Goal: Task Accomplishment & Management: Manage account settings

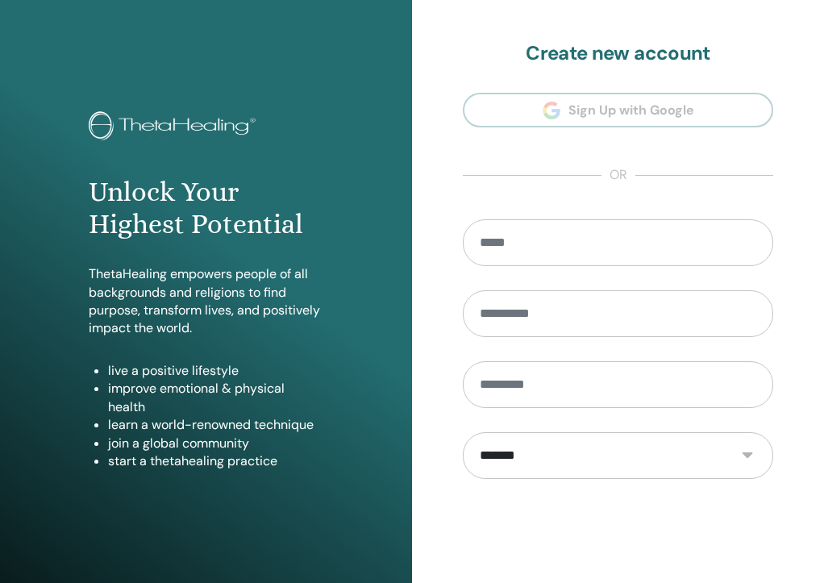
scroll to position [195, 0]
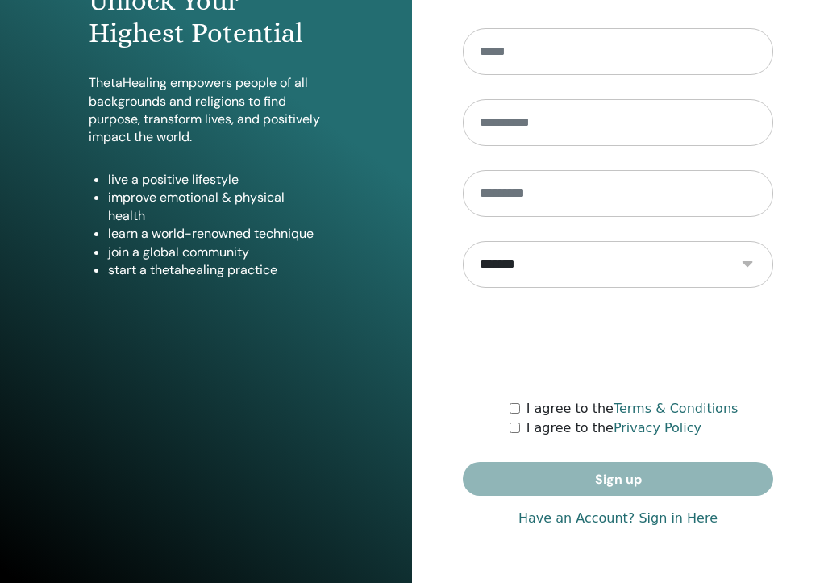
click at [646, 525] on link "Have an Account? Sign in Here" at bounding box center [618, 518] width 199 height 19
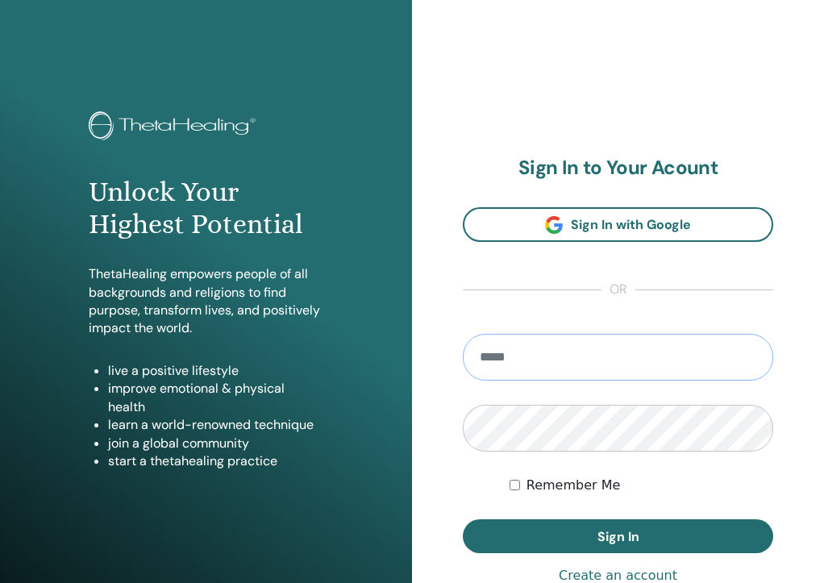
click at [609, 371] on input "email" at bounding box center [618, 357] width 310 height 47
type input "**********"
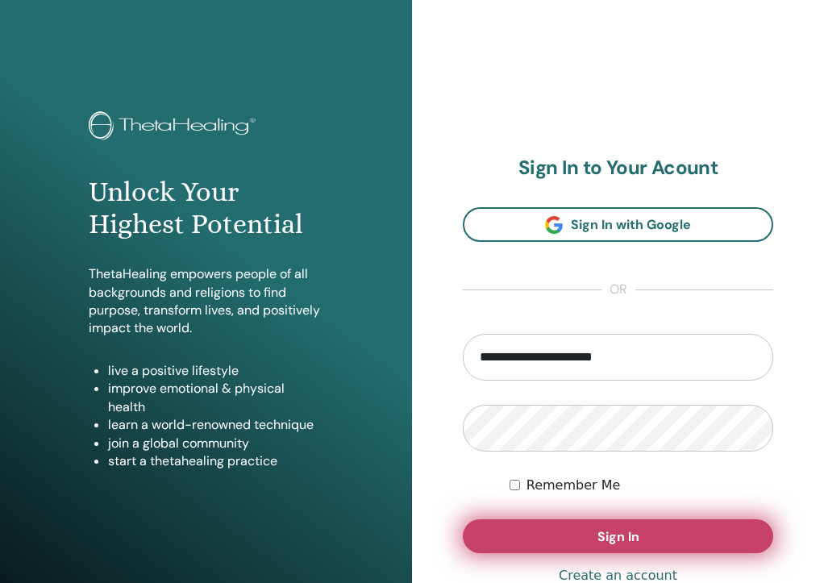
click at [644, 553] on button "Sign In" at bounding box center [618, 536] width 310 height 34
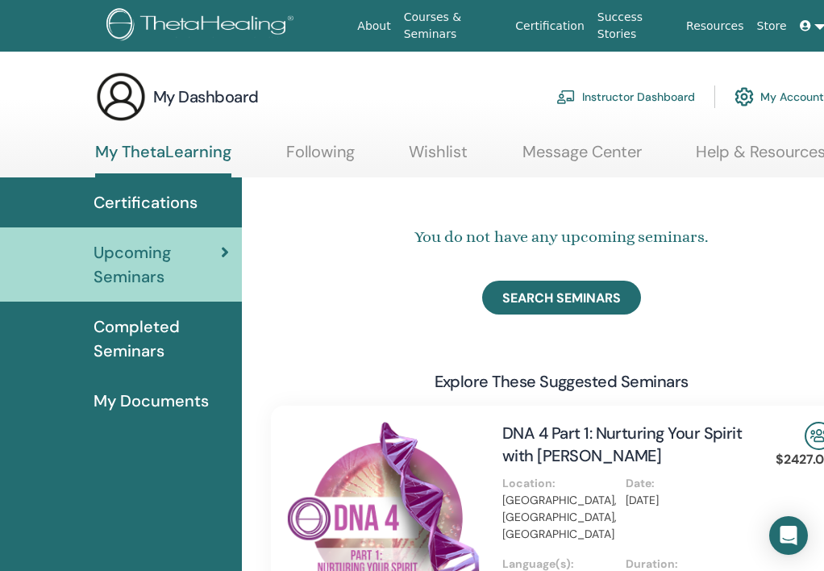
click at [627, 92] on link "Instructor Dashboard" at bounding box center [625, 96] width 139 height 35
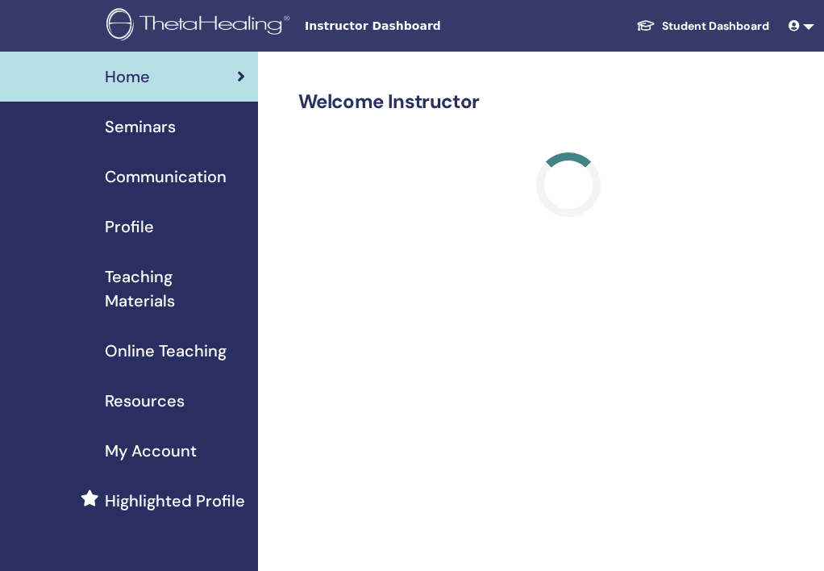
click at [156, 126] on span "Seminars" at bounding box center [140, 127] width 71 height 24
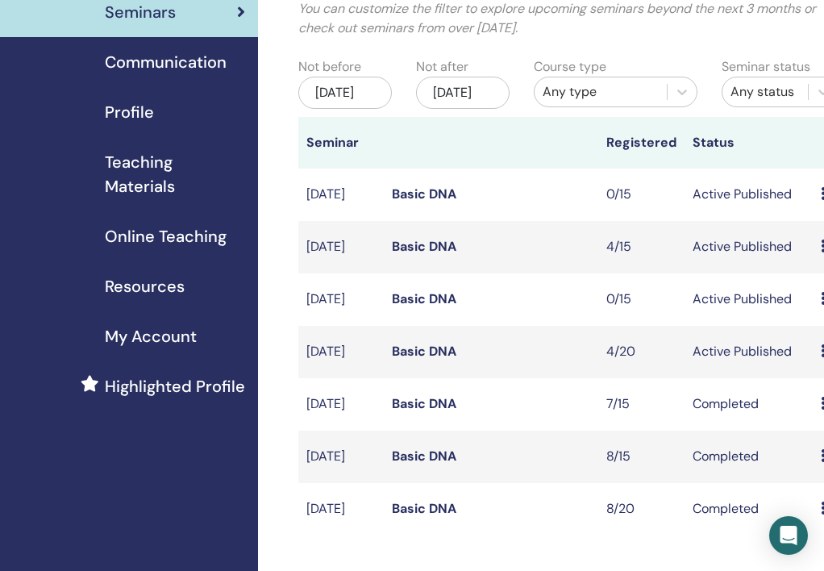
scroll to position [117, 0]
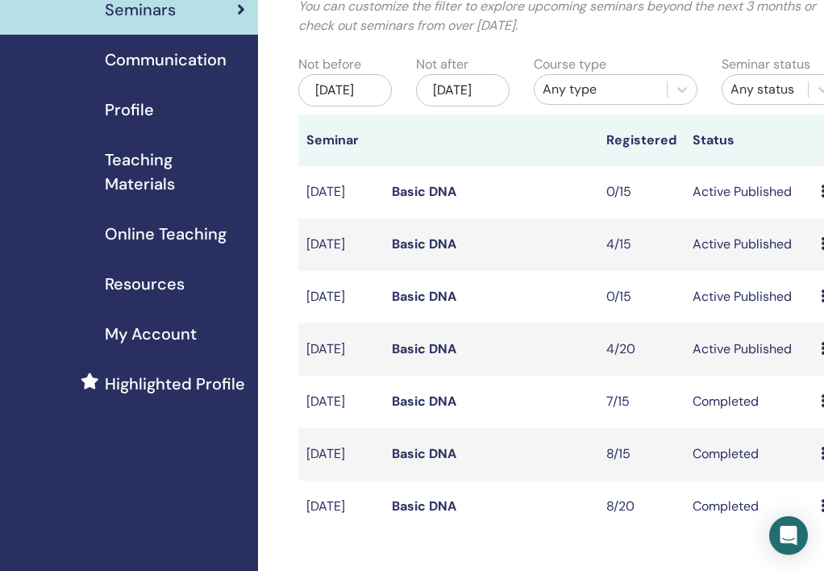
click at [442, 357] on link "Basic DNA" at bounding box center [424, 348] width 65 height 17
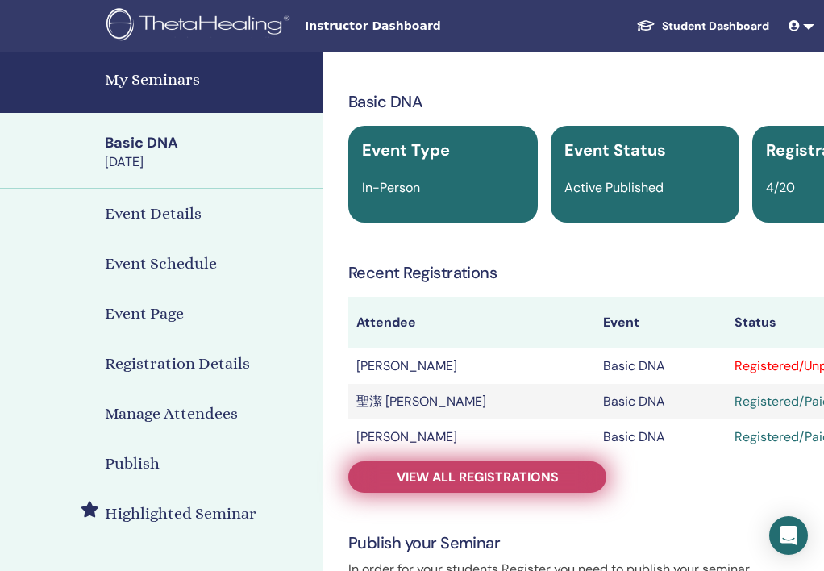
click at [533, 485] on span "View all registrations" at bounding box center [478, 477] width 162 height 17
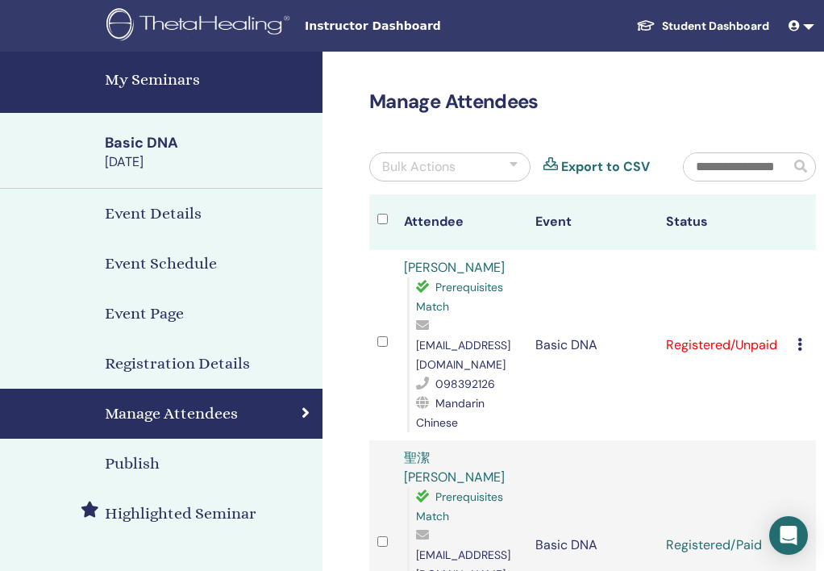
click at [802, 348] on icon at bounding box center [800, 344] width 5 height 13
click at [798, 473] on p "Mark as Paid" at bounding box center [821, 470] width 72 height 36
